Goal: Navigation & Orientation: Find specific page/section

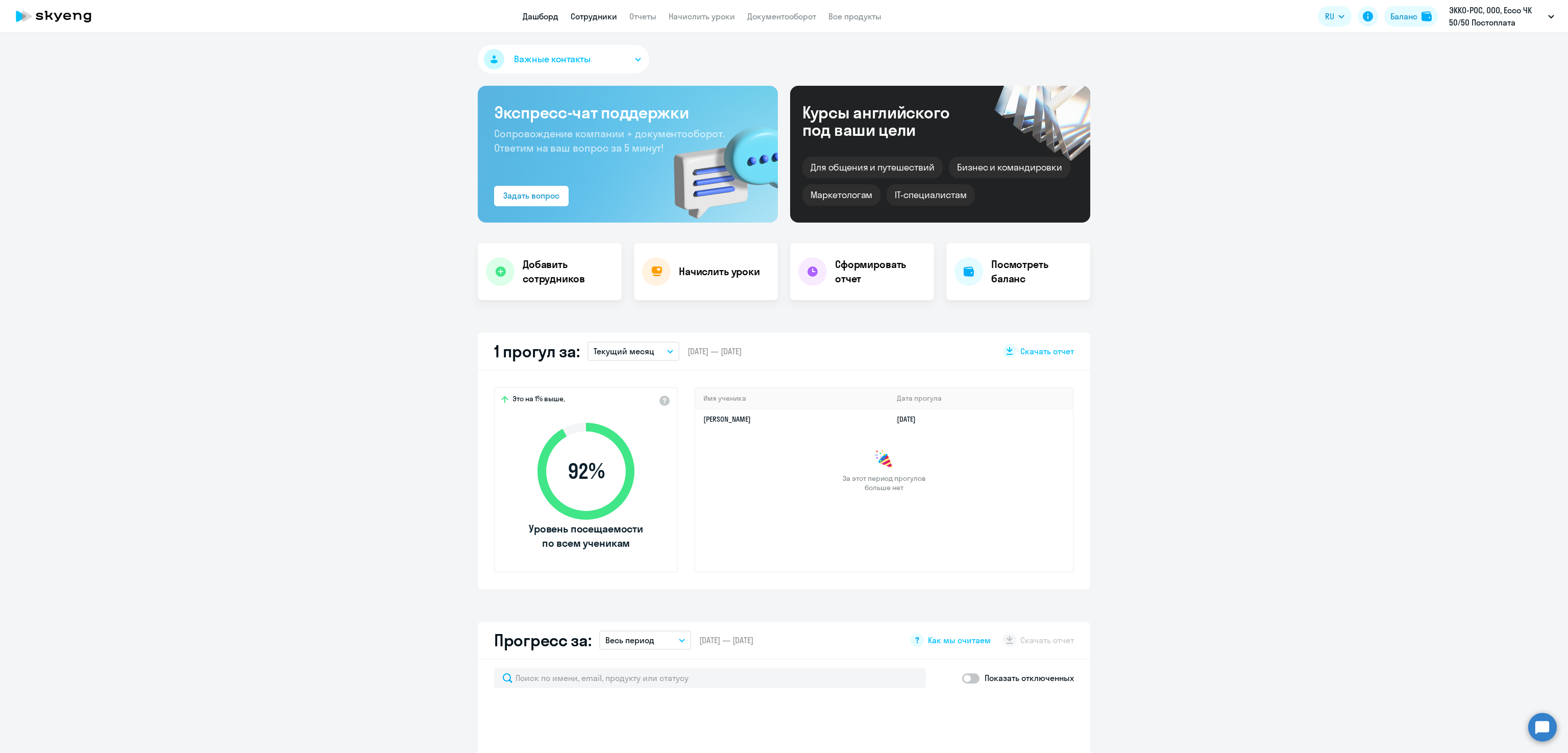
click at [577, 16] on link "Сотрудники" at bounding box center [593, 16] width 46 height 10
select select "30"
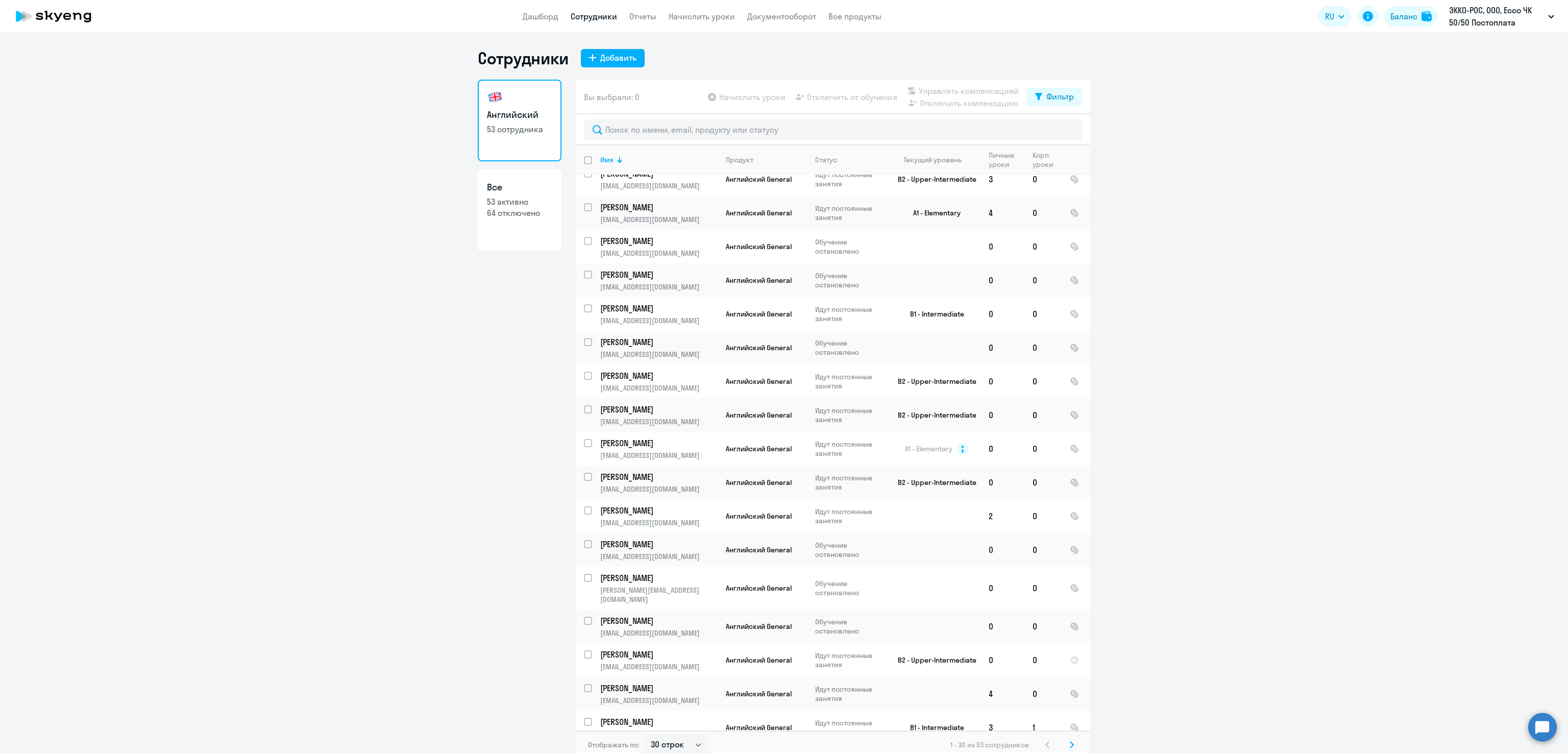
scroll to position [448, 0]
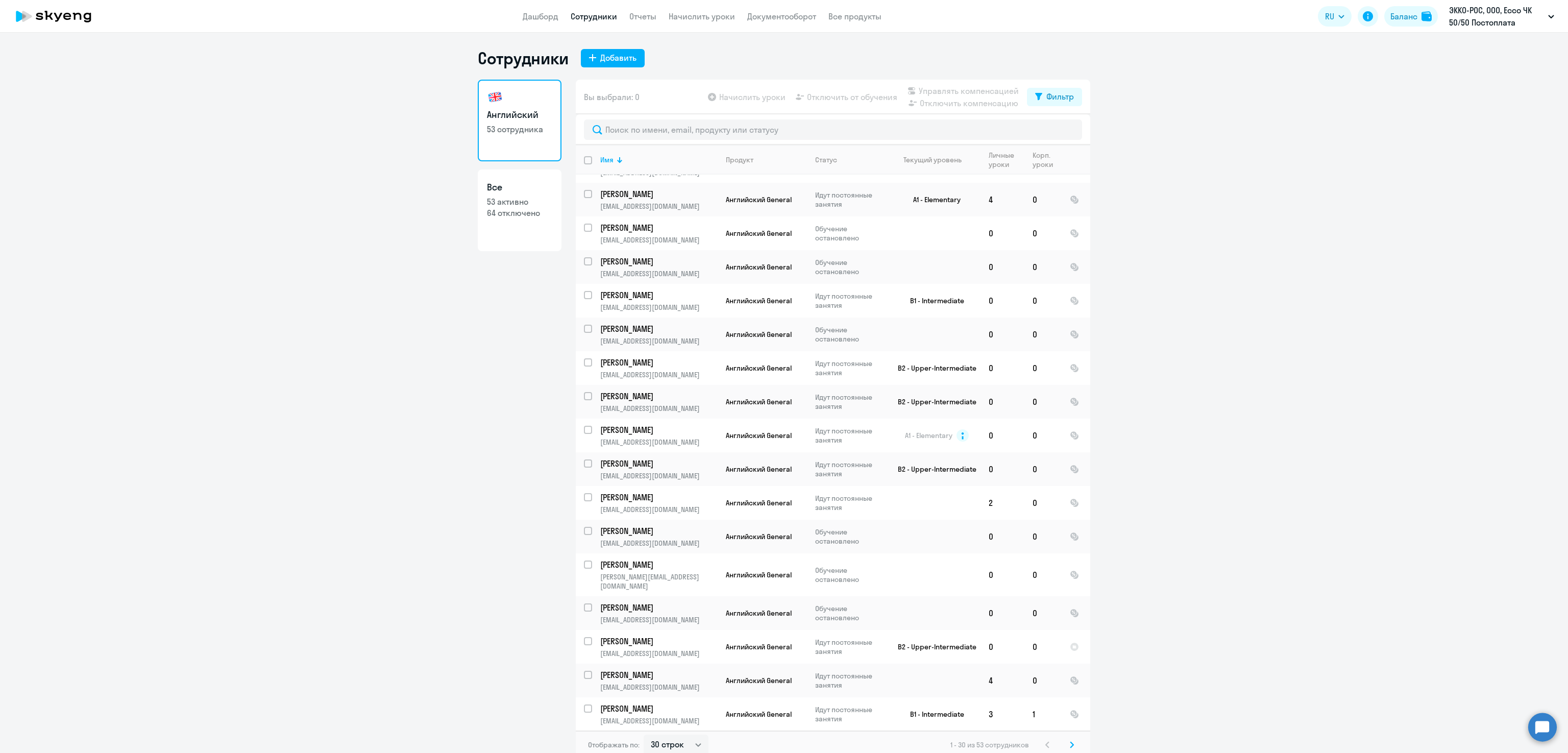
click at [1070, 746] on icon at bounding box center [1072, 745] width 4 height 7
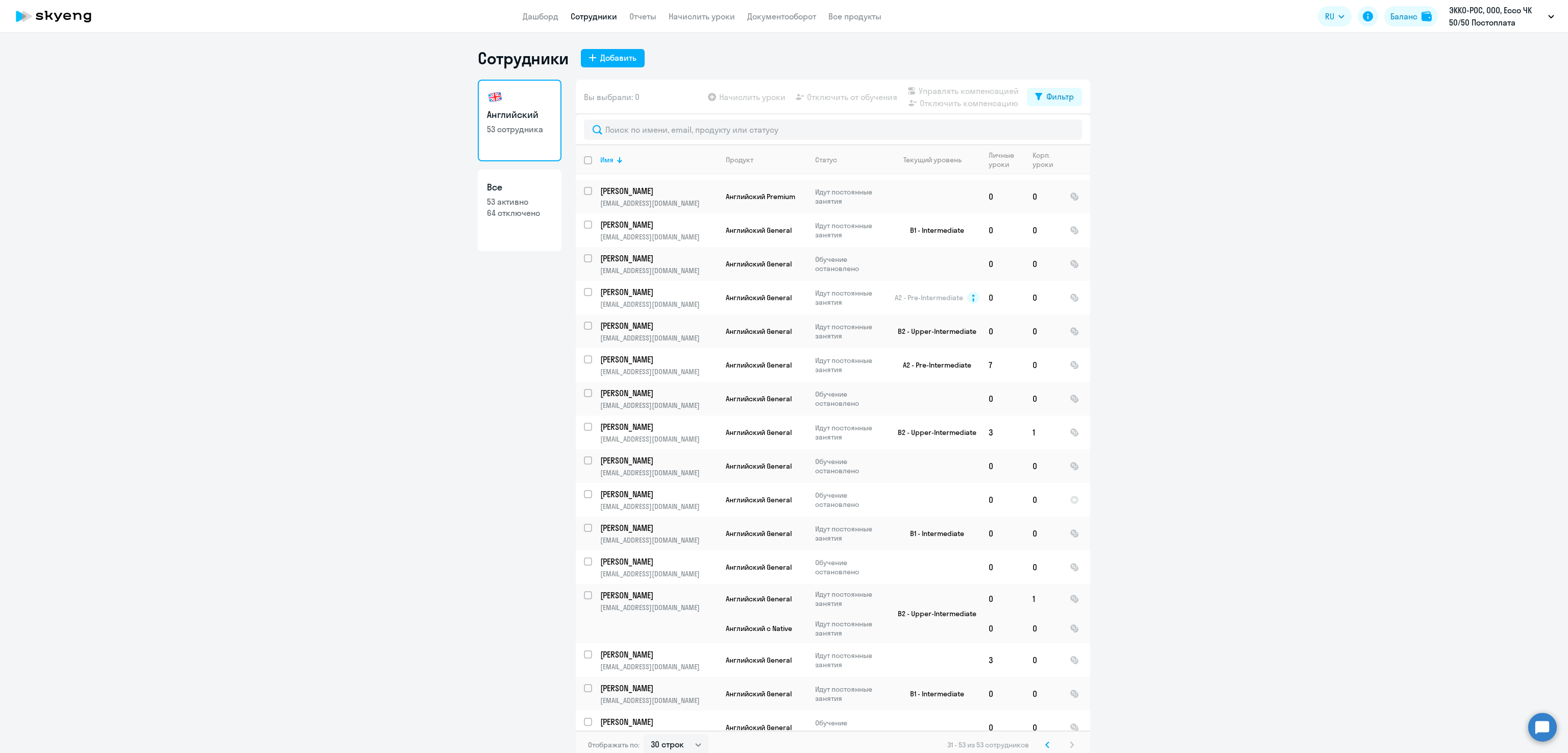
scroll to position [239, 0]
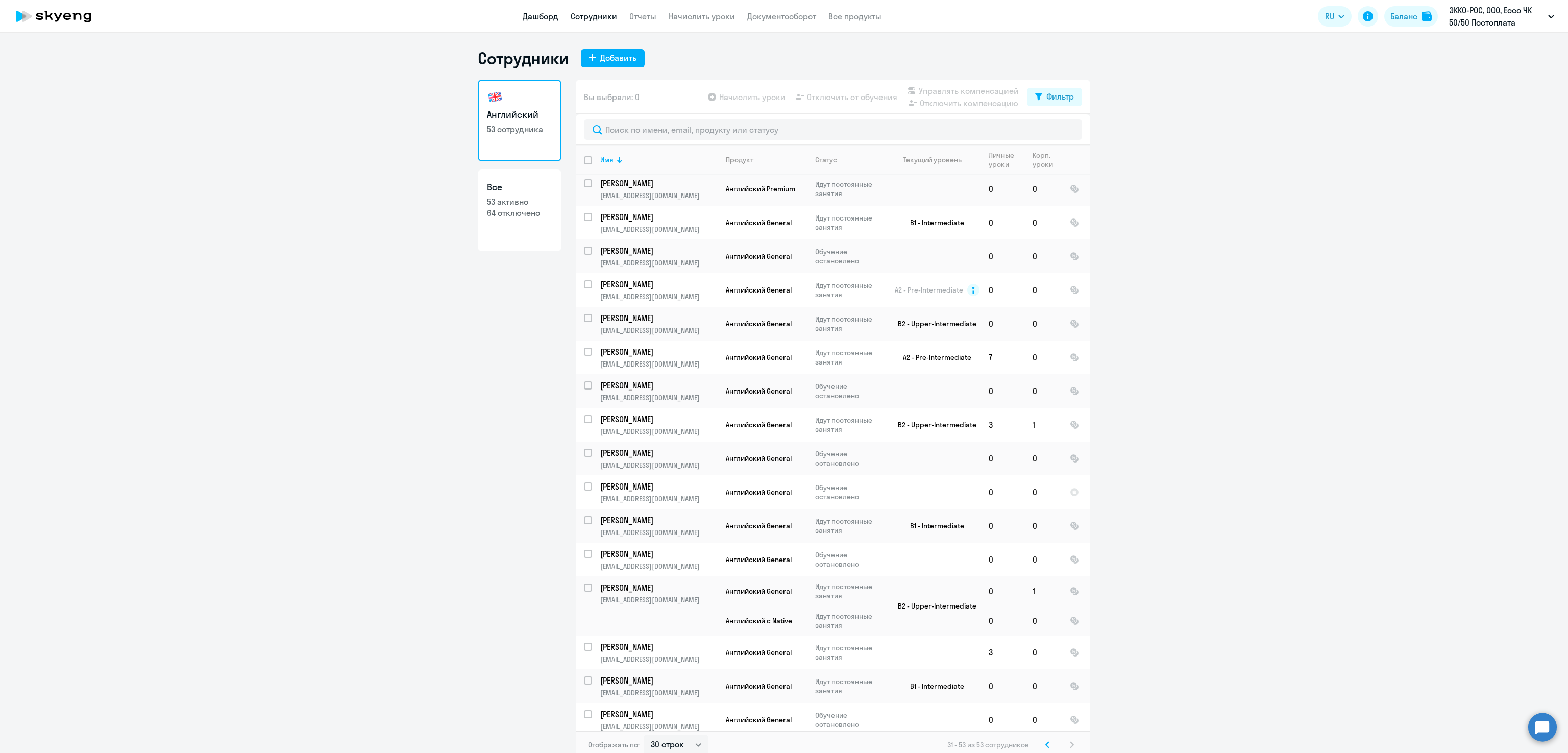
click at [556, 11] on link "Дашборд" at bounding box center [541, 16] width 36 height 10
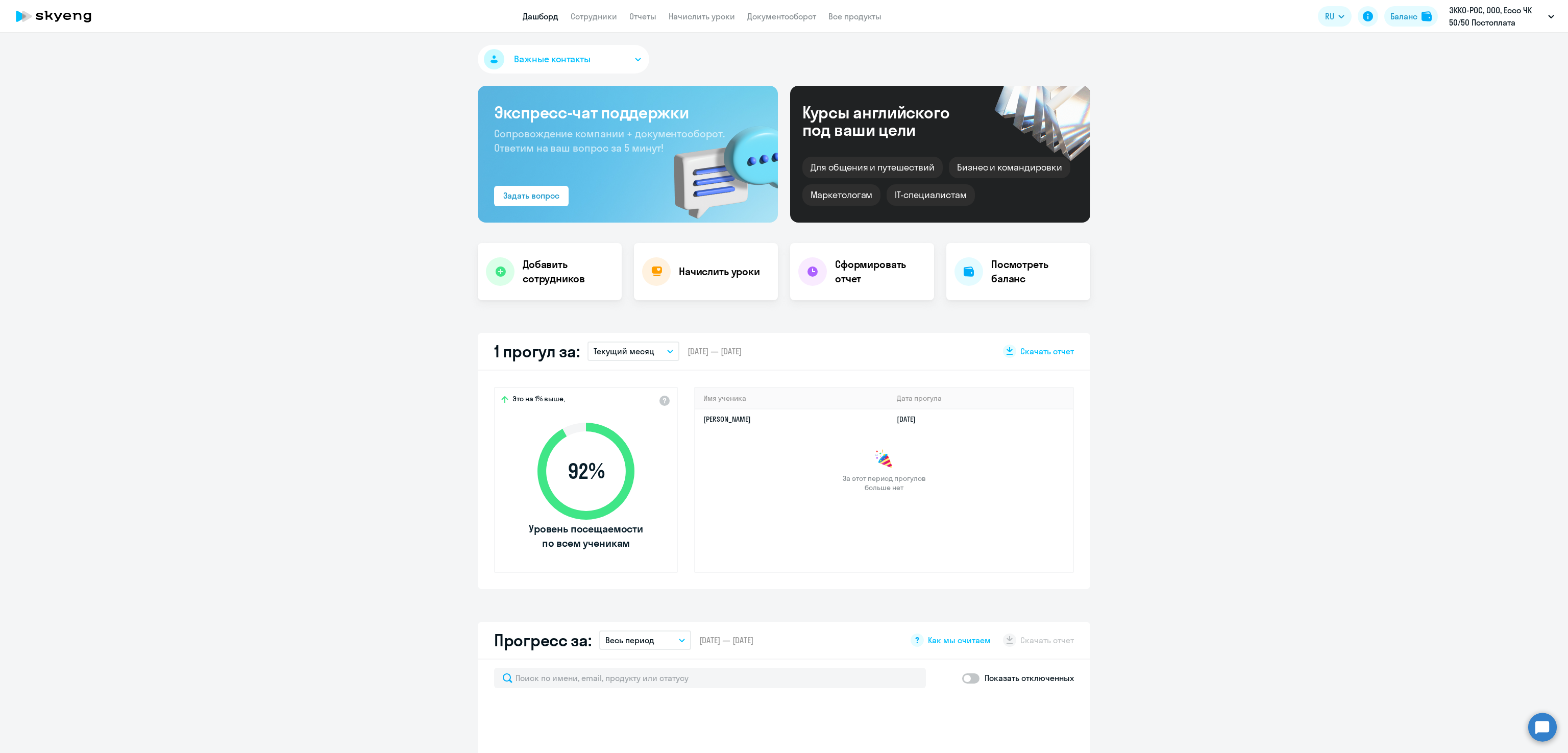
select select "30"
